Goal: Task Accomplishment & Management: Manage account settings

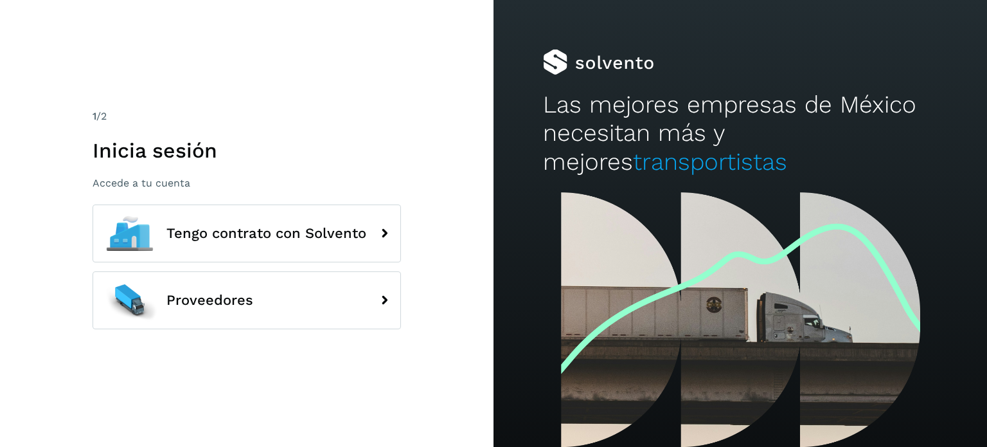
click at [240, 197] on div "1 /2 Inicia sesión Accede a tu cuenta Tengo contrato con Solvento Proveedores" at bounding box center [247, 224] width 308 height 230
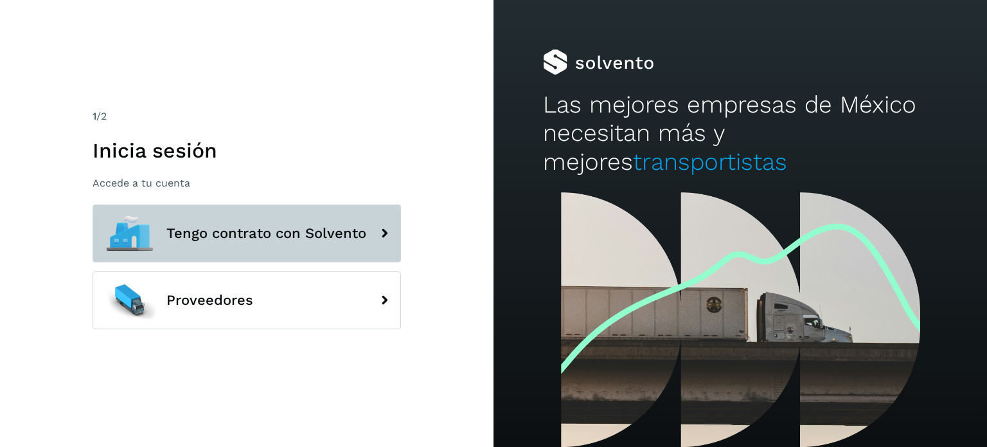
click at [249, 223] on button "Tengo contrato con Solvento" at bounding box center [247, 233] width 308 height 58
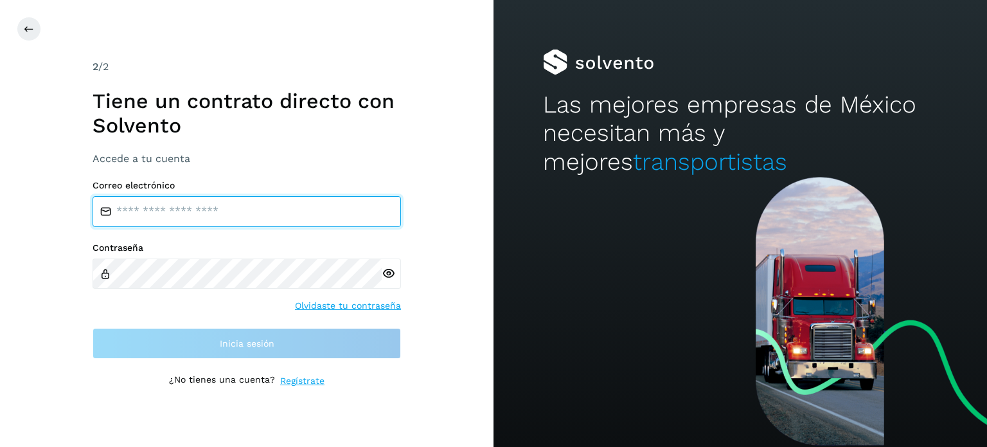
click at [228, 214] on input "email" at bounding box center [247, 211] width 308 height 31
type input "**********"
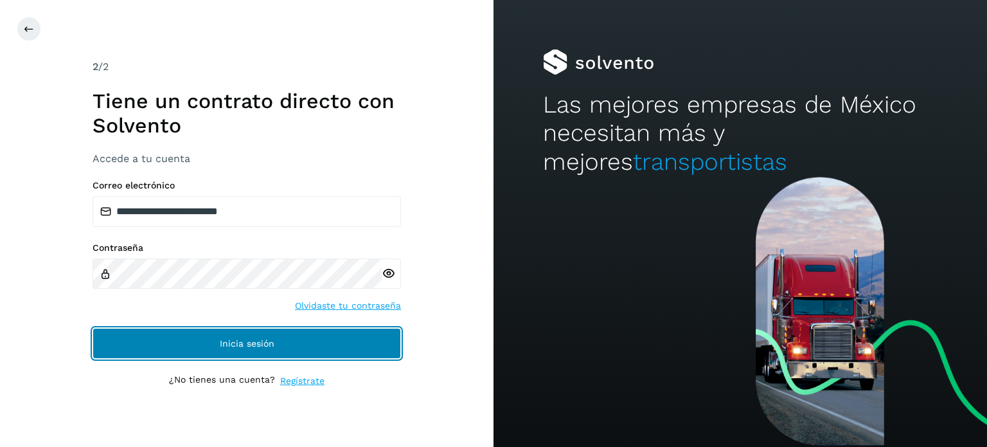
click at [256, 342] on span "Inicia sesión" at bounding box center [247, 343] width 55 height 9
click at [241, 348] on button "Inicia sesión" at bounding box center [247, 343] width 308 height 31
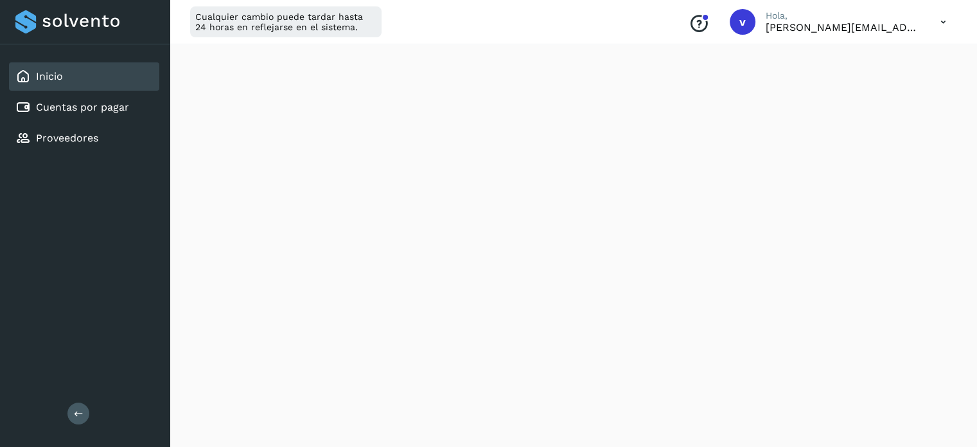
scroll to position [257, 0]
click at [941, 21] on icon at bounding box center [943, 22] width 26 height 26
